Goal: Transaction & Acquisition: Subscribe to service/newsletter

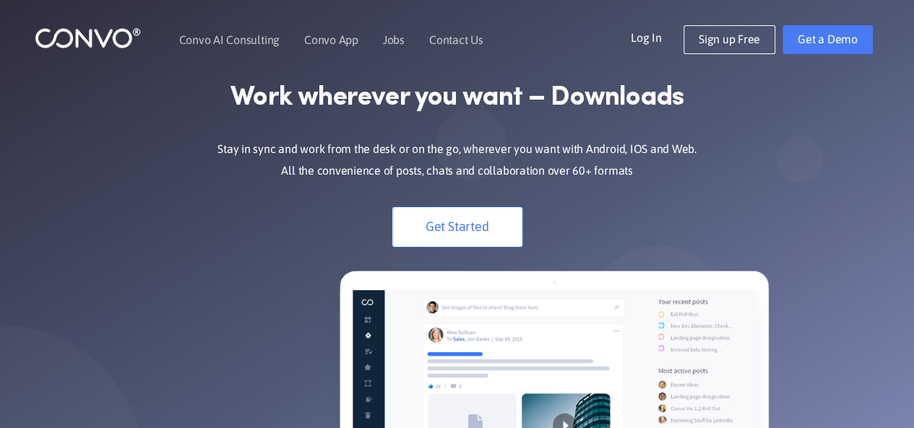
click at [491, 219] on link "Get Started" at bounding box center [457, 227] width 130 height 40
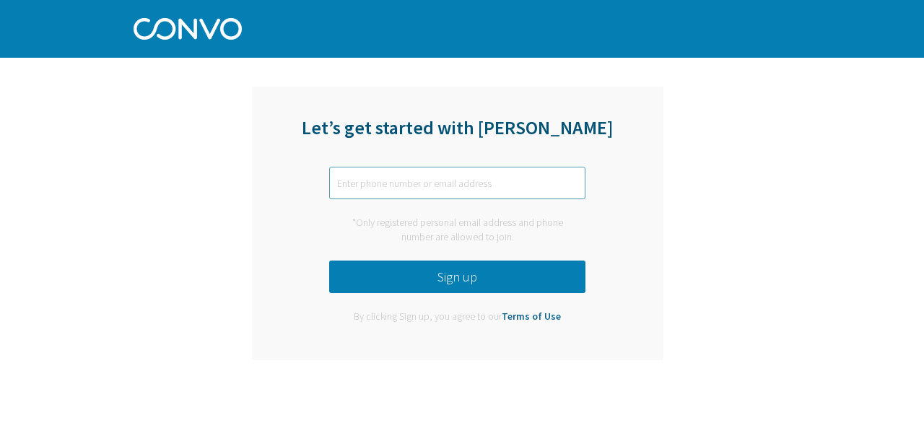
click at [457, 191] on input "text" at bounding box center [457, 183] width 256 height 32
click at [480, 275] on button "Sign up" at bounding box center [457, 277] width 256 height 32
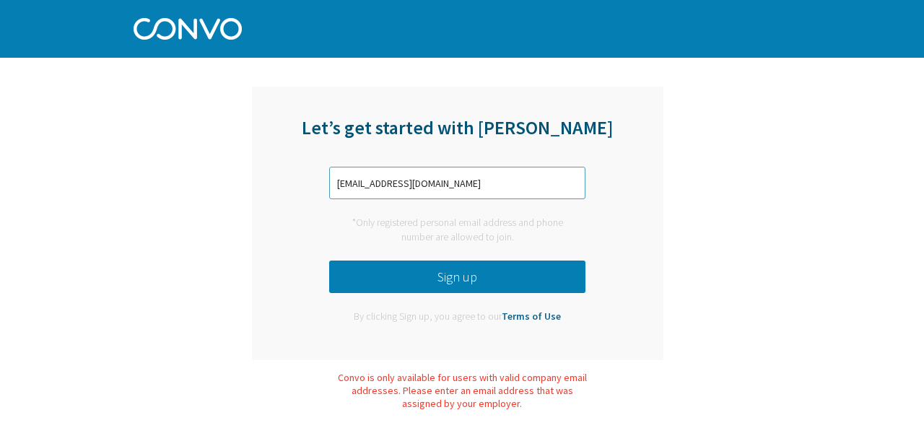
click at [480, 180] on input "myexcelclass9@gmail.com" at bounding box center [457, 183] width 256 height 32
drag, startPoint x: 480, startPoint y: 180, endPoint x: 214, endPoint y: 196, distance: 267.0
click at [214, 196] on div "Let’s get started with Convo myexcelclass9@gmail.com *Only registered personal …" at bounding box center [458, 223] width 568 height 295
type input "9466837150"
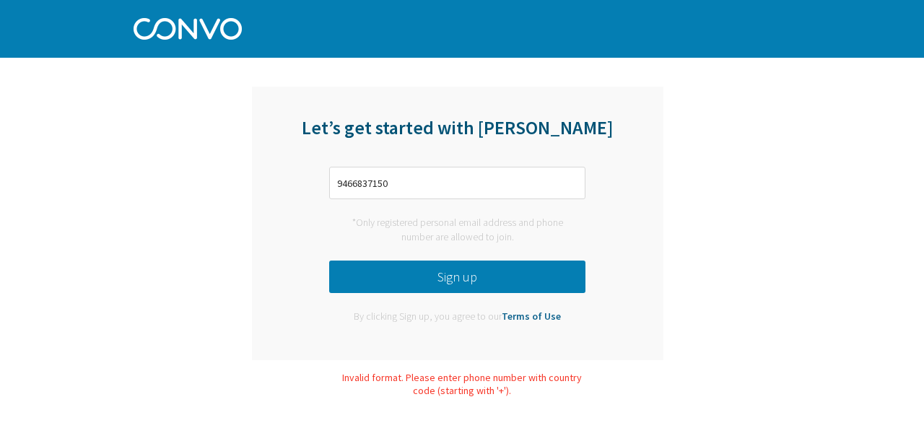
click at [412, 281] on button "Sign up" at bounding box center [457, 277] width 256 height 32
click at [202, 37] on img at bounding box center [188, 26] width 108 height 25
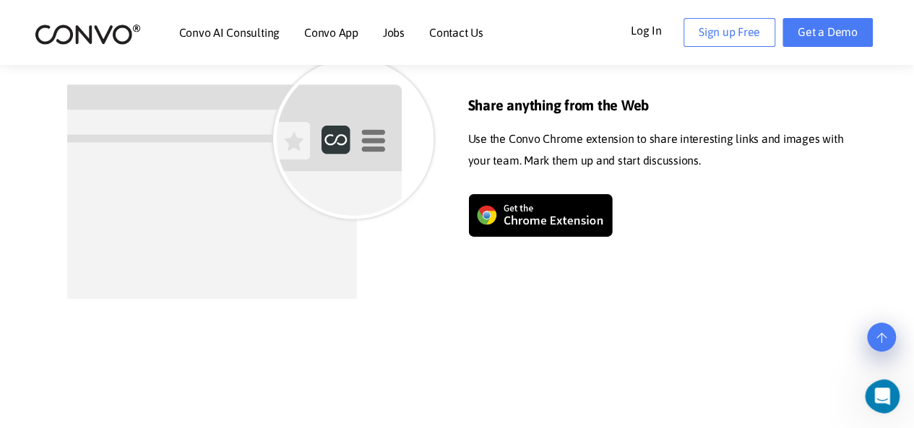
scroll to position [867, 0]
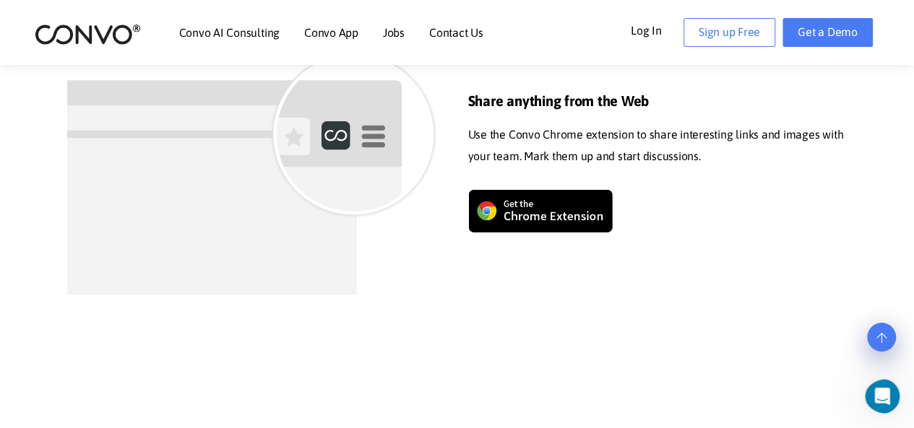
click at [542, 207] on img at bounding box center [540, 210] width 144 height 43
